Goal: Find specific page/section: Find specific page/section

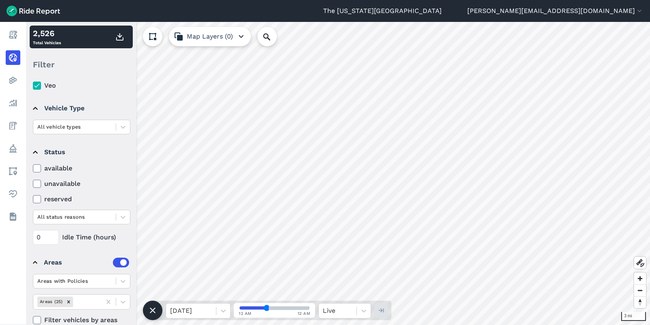
scroll to position [51, 0]
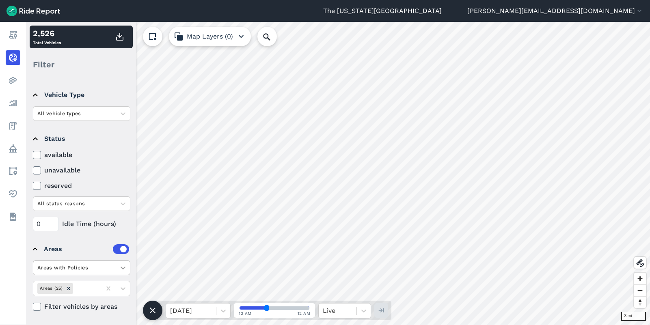
click at [127, 269] on icon at bounding box center [123, 268] width 8 height 8
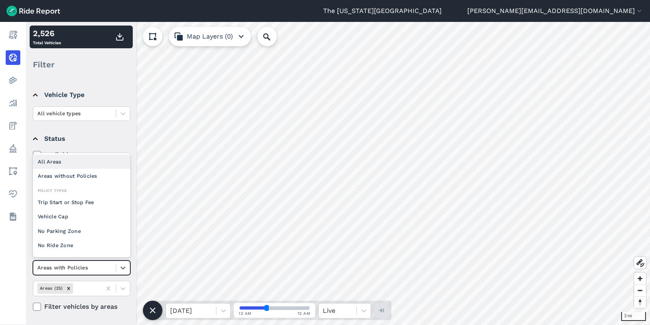
click at [84, 162] on div "All Areas" at bounding box center [81, 162] width 97 height 14
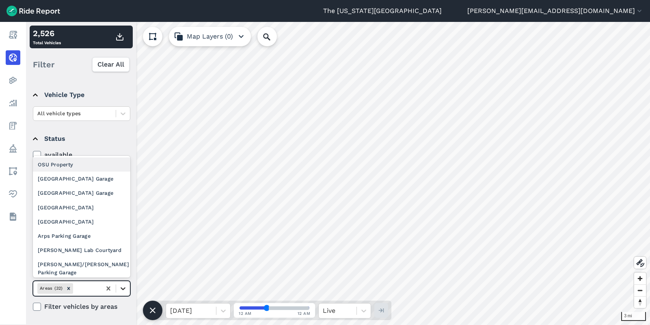
click at [125, 287] on icon at bounding box center [123, 289] width 8 height 8
click at [88, 162] on div "OSU Property" at bounding box center [81, 164] width 97 height 14
